Goal: Task Accomplishment & Management: Complete application form

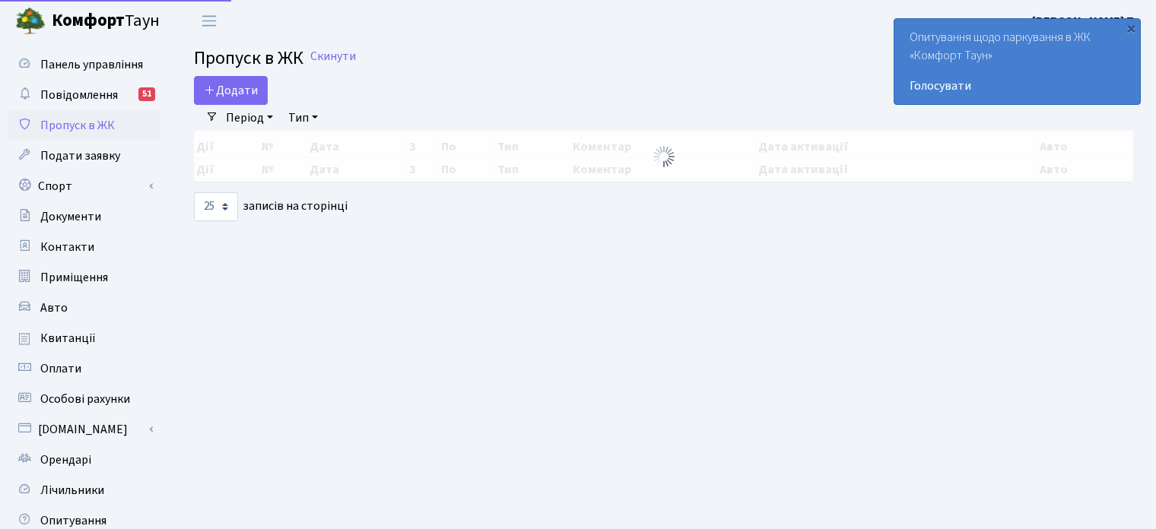
select select "25"
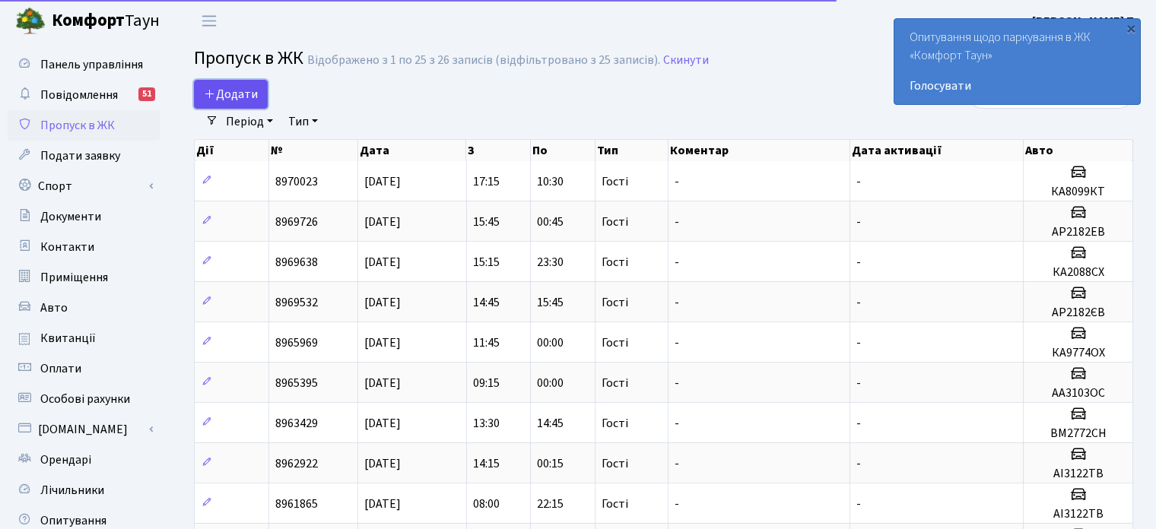
click at [229, 95] on span "Додати" at bounding box center [231, 94] width 54 height 17
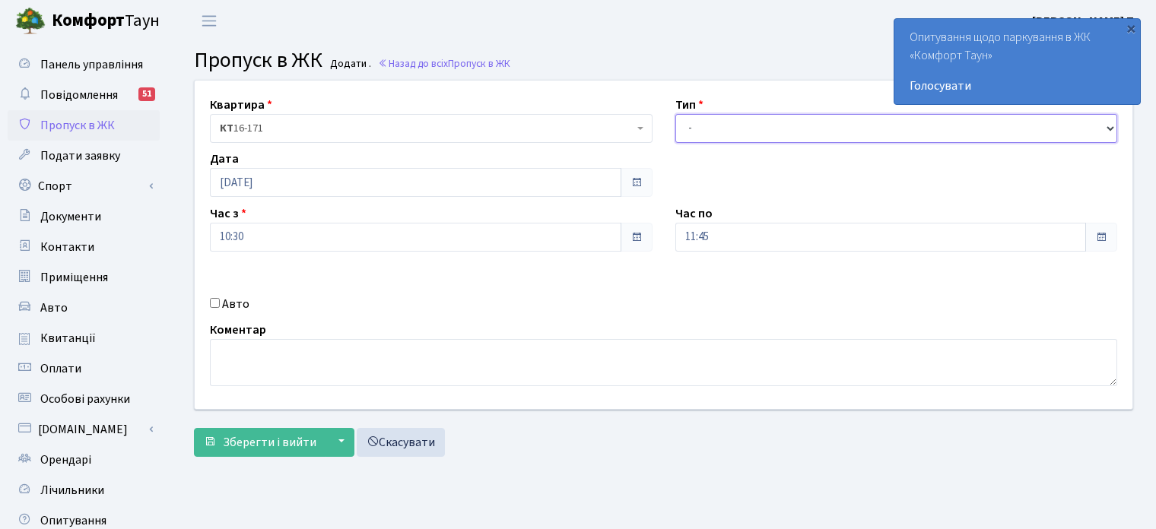
click at [757, 126] on select "- Доставка Таксі Гості Сервіс" at bounding box center [896, 128] width 443 height 29
select select "3"
click at [675, 114] on select "- Доставка Таксі Гості Сервіс" at bounding box center [896, 128] width 443 height 29
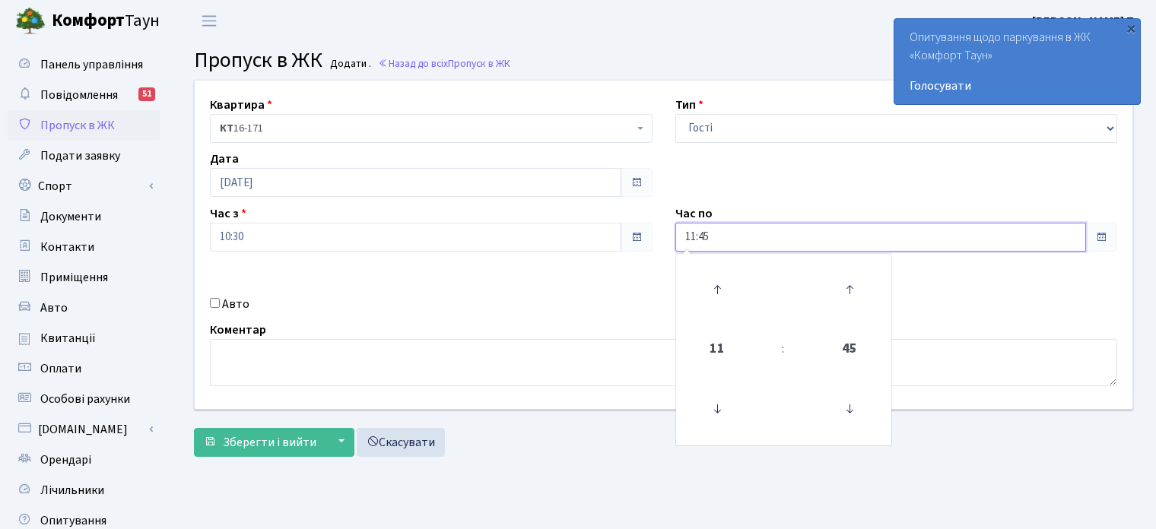
click at [737, 232] on input "11:45" at bounding box center [880, 237] width 411 height 29
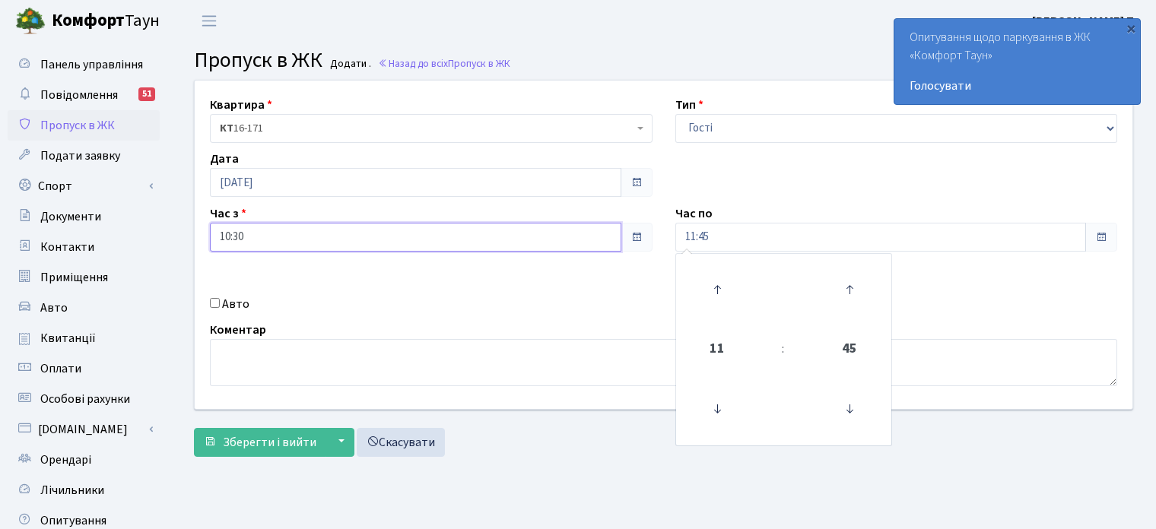
click at [434, 230] on input "10:30" at bounding box center [415, 237] width 411 height 29
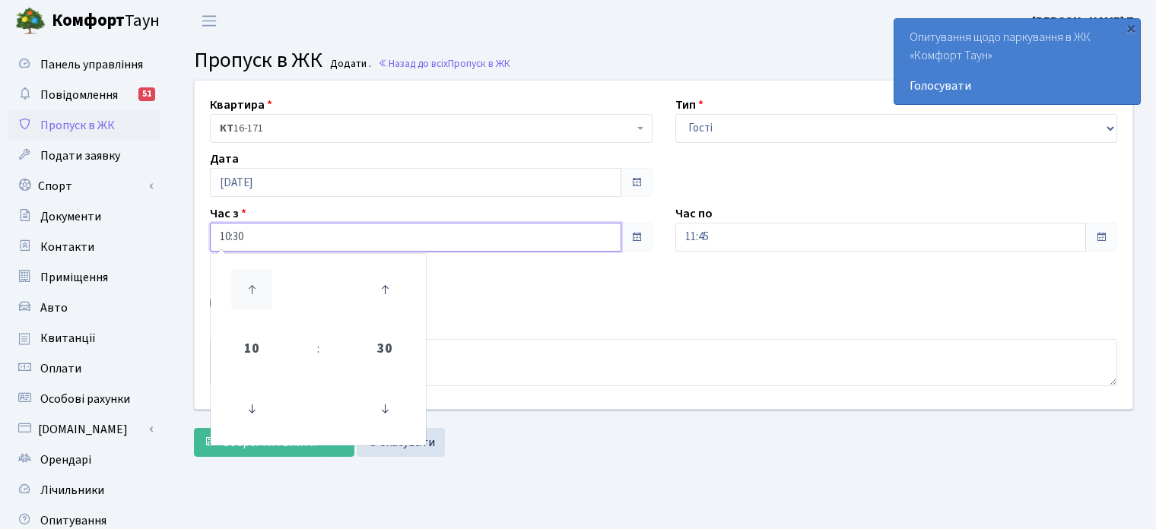
click at [258, 281] on icon at bounding box center [251, 289] width 41 height 41
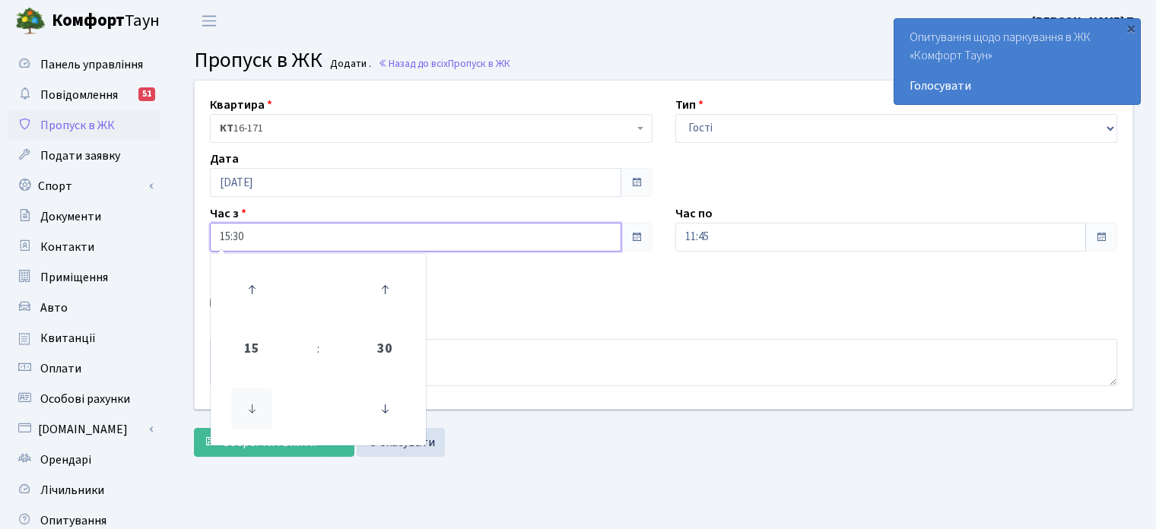
click at [262, 407] on icon at bounding box center [251, 409] width 41 height 41
type input "13:30"
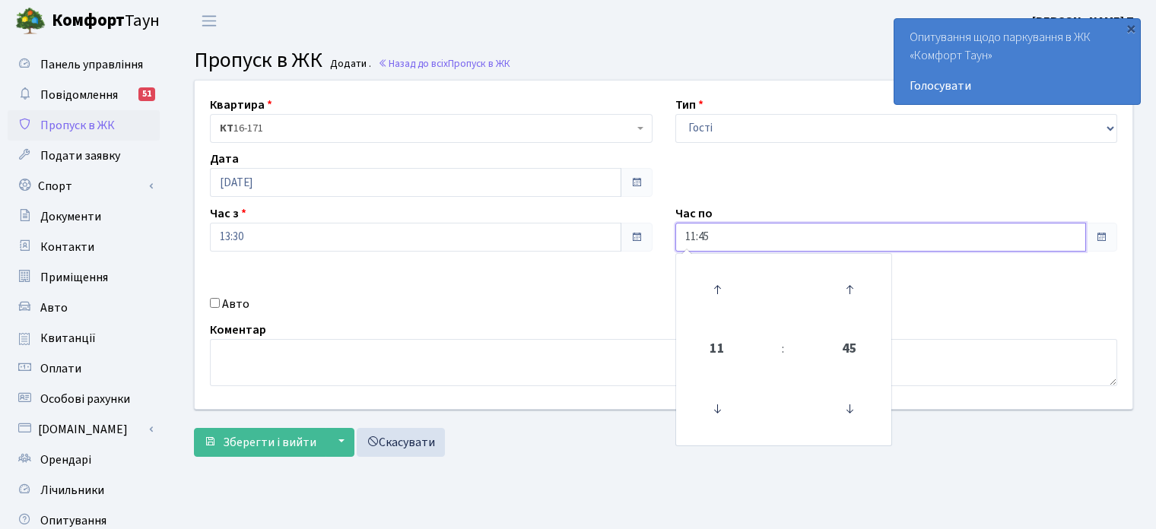
click at [728, 237] on input "11:45" at bounding box center [880, 237] width 411 height 29
click at [722, 286] on icon at bounding box center [716, 289] width 41 height 41
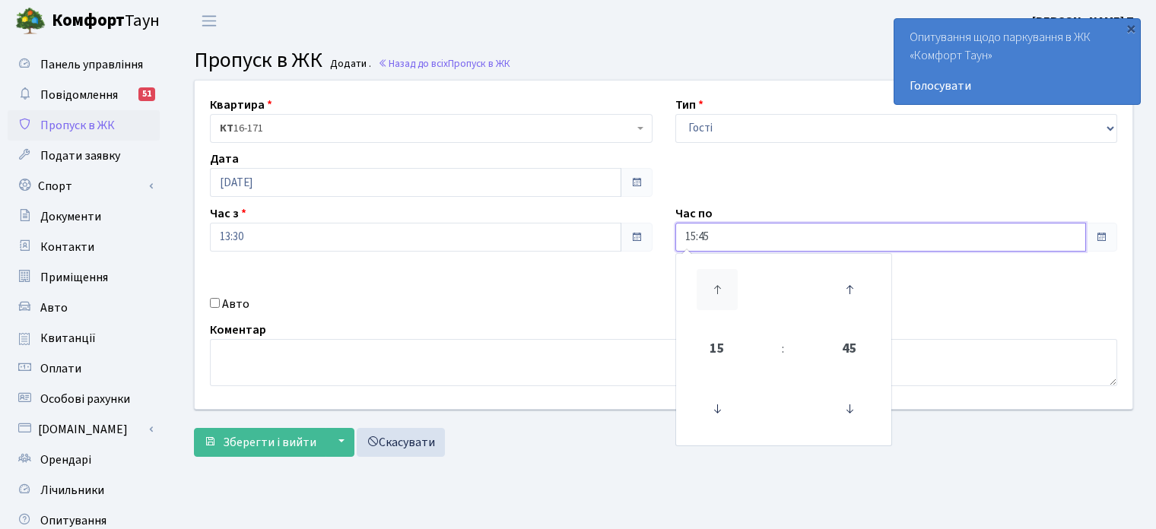
click at [722, 286] on icon at bounding box center [716, 289] width 41 height 41
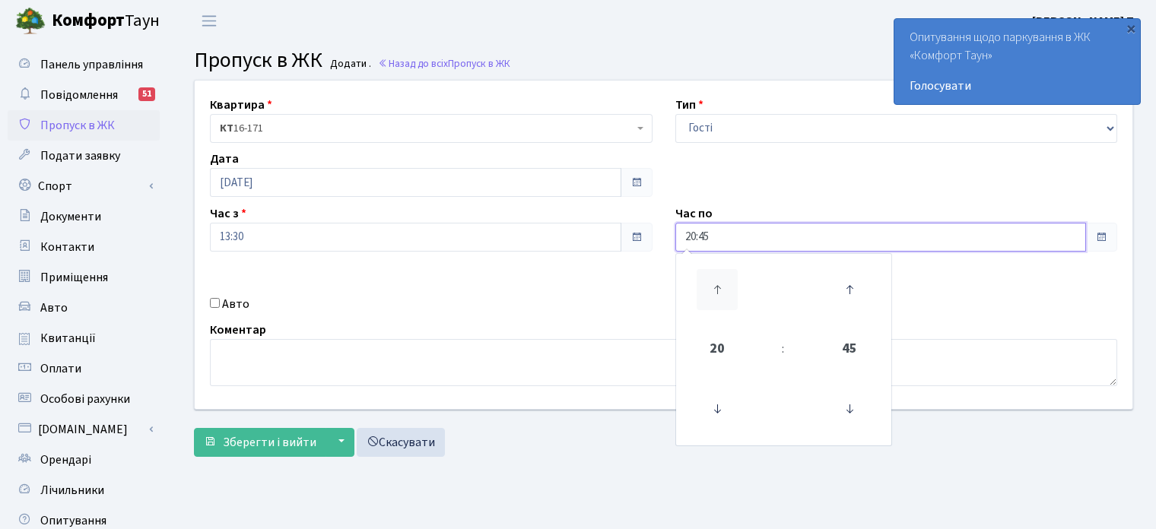
click at [722, 286] on icon at bounding box center [716, 289] width 41 height 41
type input "00:45"
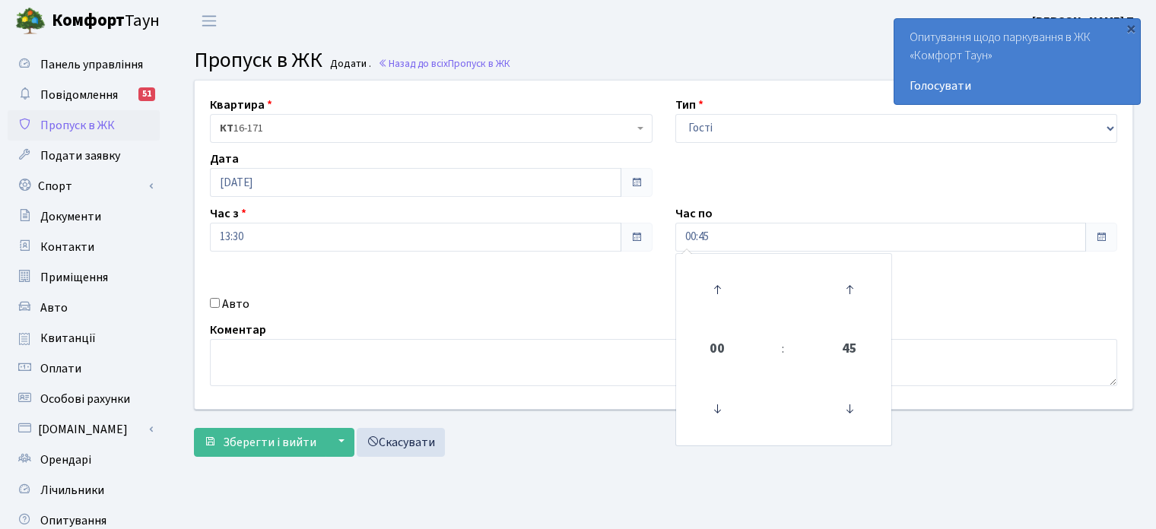
click at [516, 270] on div "Квартира <b>КТ</b>&nbsp;&nbsp;&nbsp;&nbsp;16-171 КТ 16-171 Тип - Доставка Таксі…" at bounding box center [663, 245] width 960 height 328
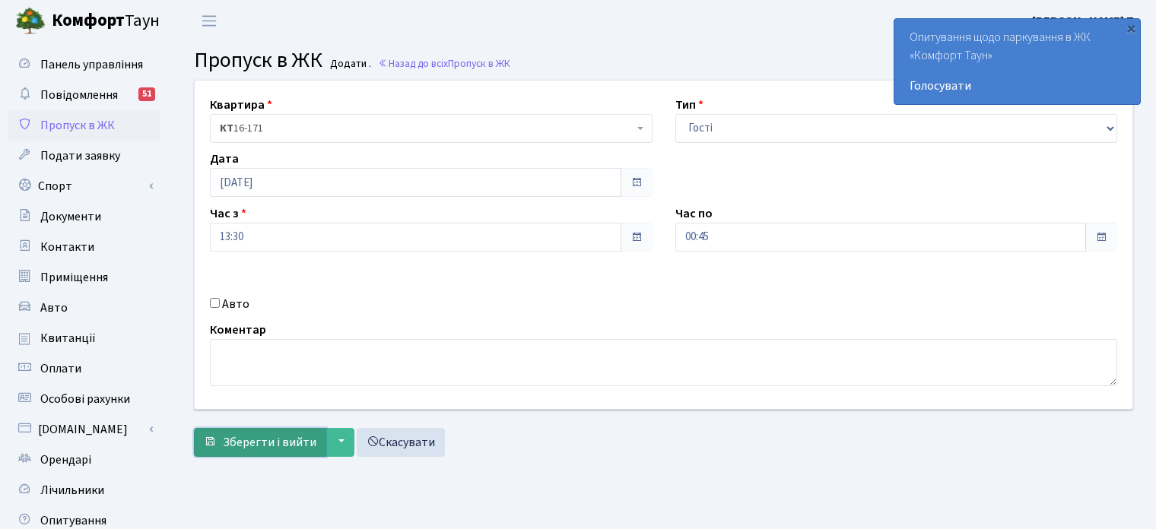
click at [285, 435] on span "Зберегти і вийти" at bounding box center [270, 442] width 94 height 17
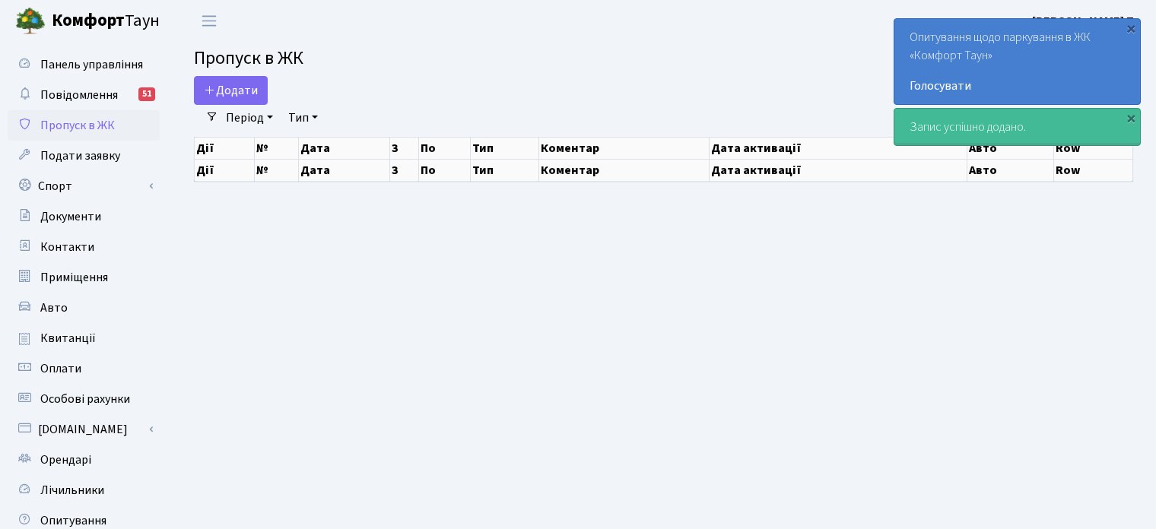
select select "25"
